Goal: Task Accomplishment & Management: Manage account settings

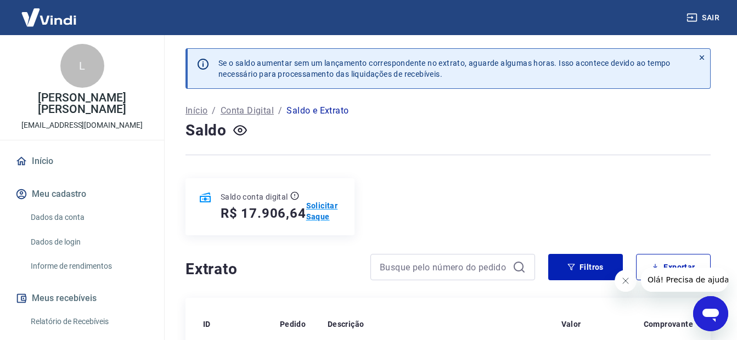
click at [326, 205] on p "Solicitar Saque" at bounding box center [324, 211] width 36 height 22
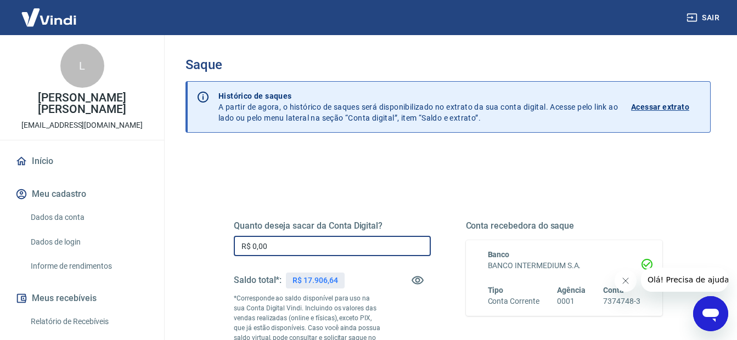
click at [295, 246] on input "R$ 0,00" at bounding box center [332, 246] width 197 height 20
type input "R$ 17.906,64"
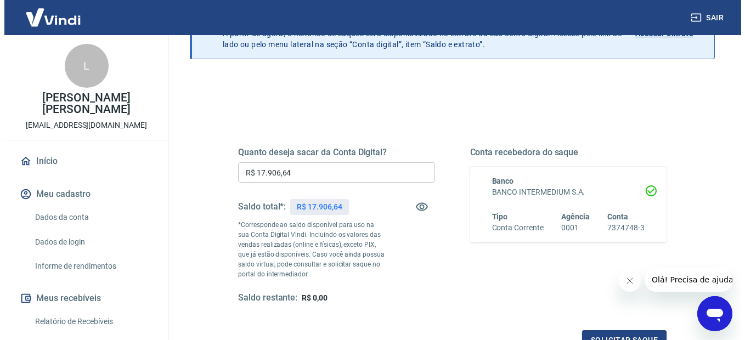
scroll to position [165, 0]
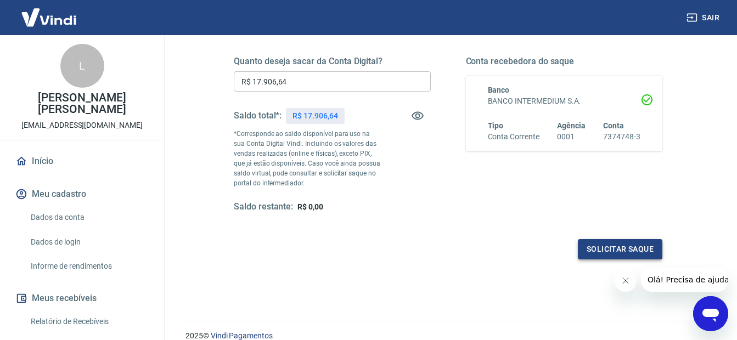
click at [610, 253] on button "Solicitar saque" at bounding box center [620, 249] width 85 height 20
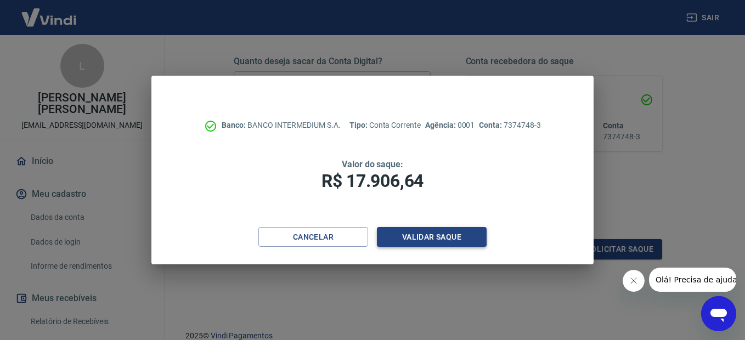
click at [414, 238] on button "Validar saque" at bounding box center [432, 237] width 110 height 20
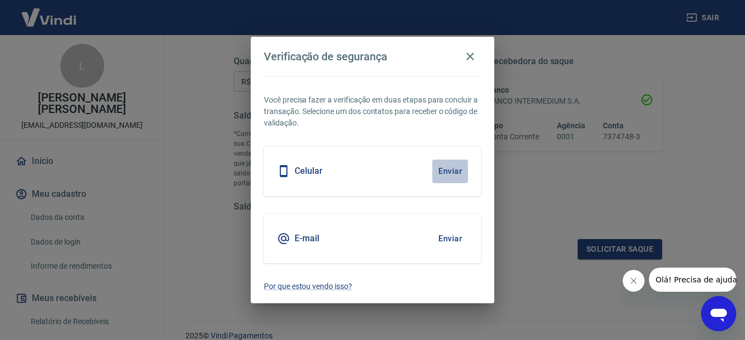
click at [451, 170] on button "Enviar" at bounding box center [451, 171] width 36 height 23
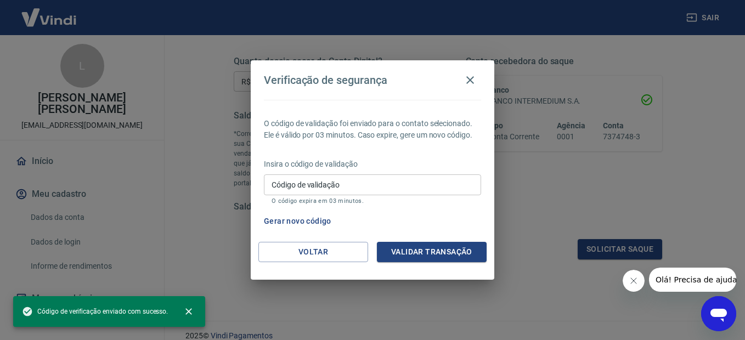
click at [305, 183] on input "Código de validação" at bounding box center [372, 185] width 217 height 20
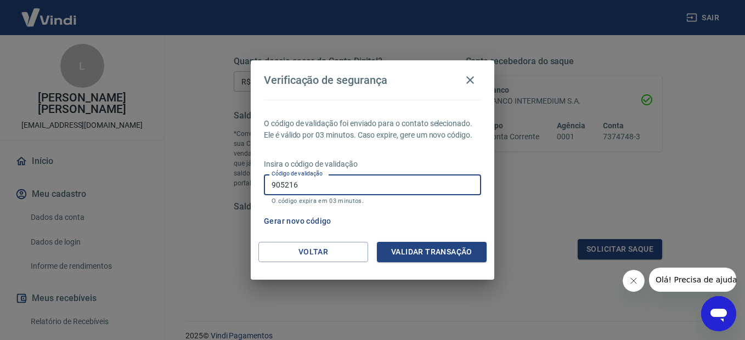
type input "905216"
click at [423, 256] on button "Validar transação" at bounding box center [432, 252] width 110 height 20
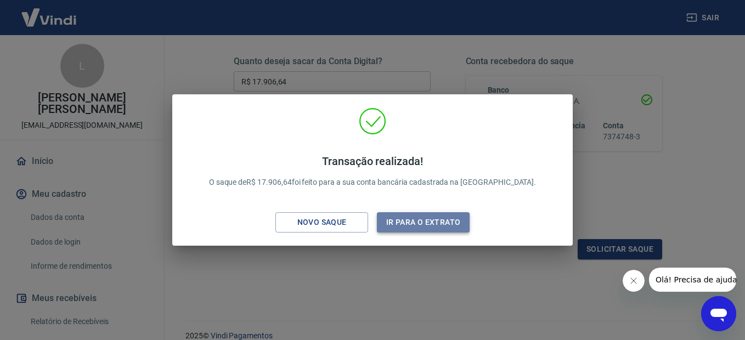
click at [404, 225] on button "Ir para o extrato" at bounding box center [423, 222] width 93 height 20
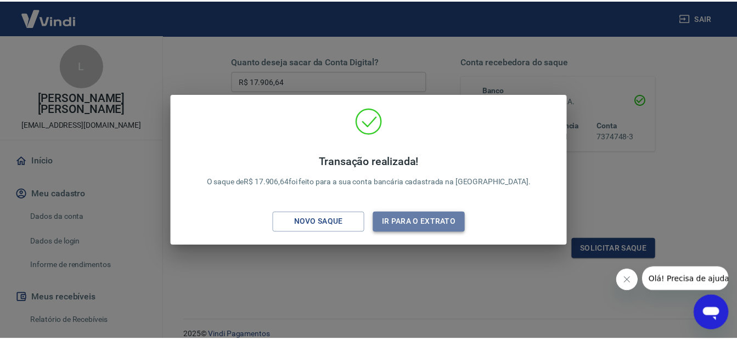
scroll to position [188, 0]
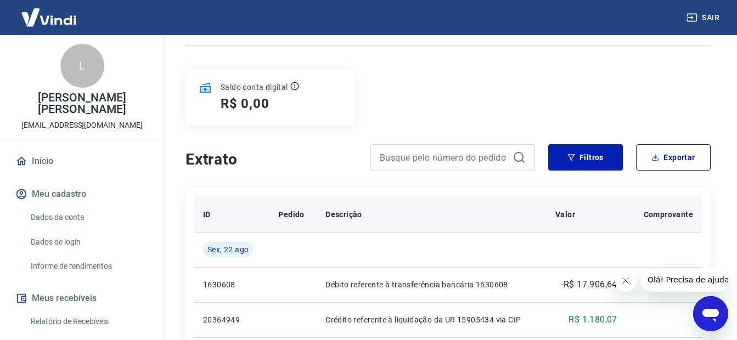
scroll to position [274, 0]
